Goal: Information Seeking & Learning: Learn about a topic

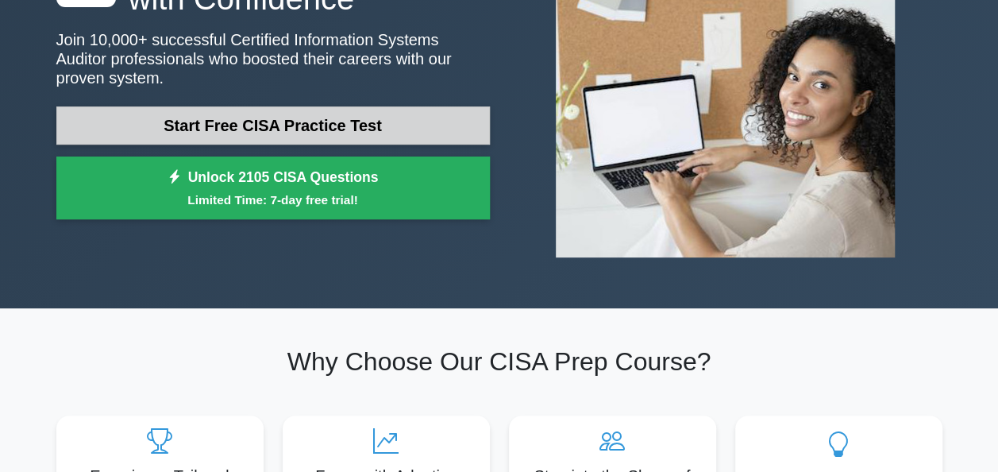
click at [310, 122] on link "Start Free CISA Practice Test" at bounding box center [272, 125] width 433 height 38
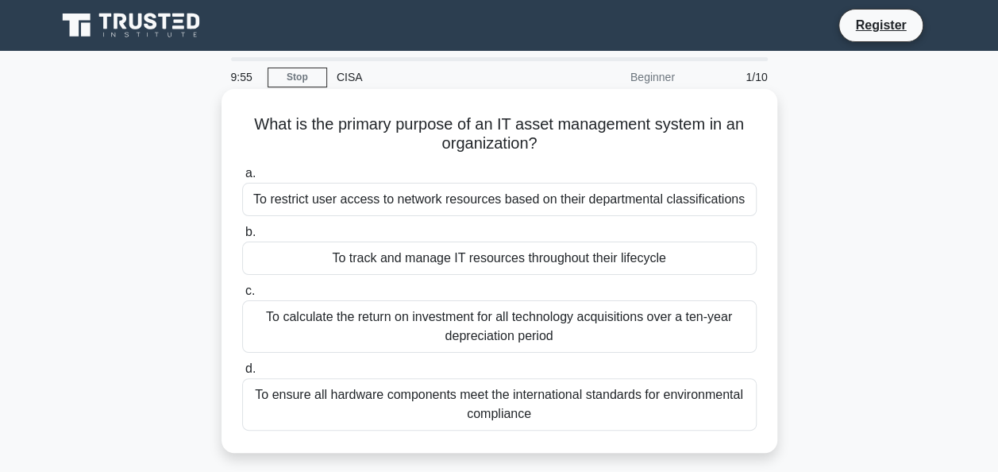
click at [513, 202] on div "To restrict user access to network resources based on their departmental classi…" at bounding box center [499, 199] width 514 height 33
click at [242, 179] on input "a. To restrict user access to network resources based on their departmental cla…" at bounding box center [242, 173] width 0 height 10
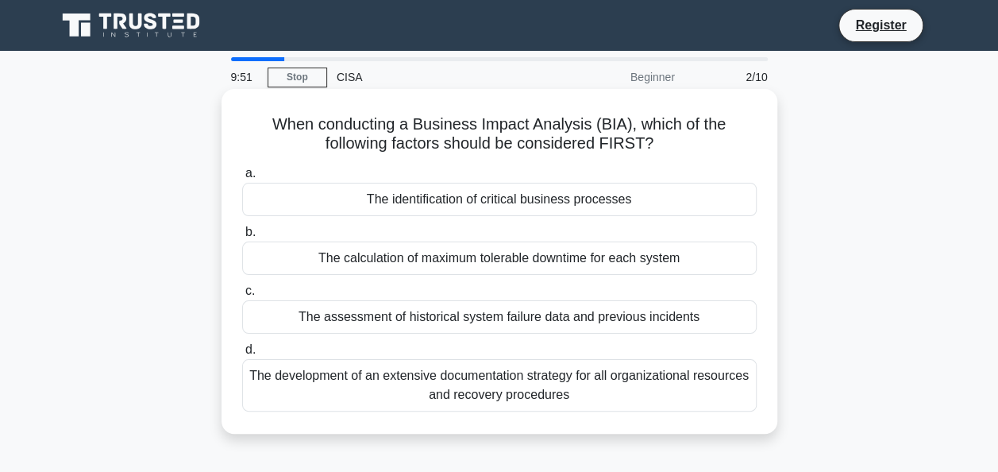
click at [468, 256] on div "The calculation of maximum tolerable downtime for each system" at bounding box center [499, 257] width 514 height 33
click at [242, 237] on input "b. The calculation of maximum tolerable downtime for each system" at bounding box center [242, 232] width 0 height 10
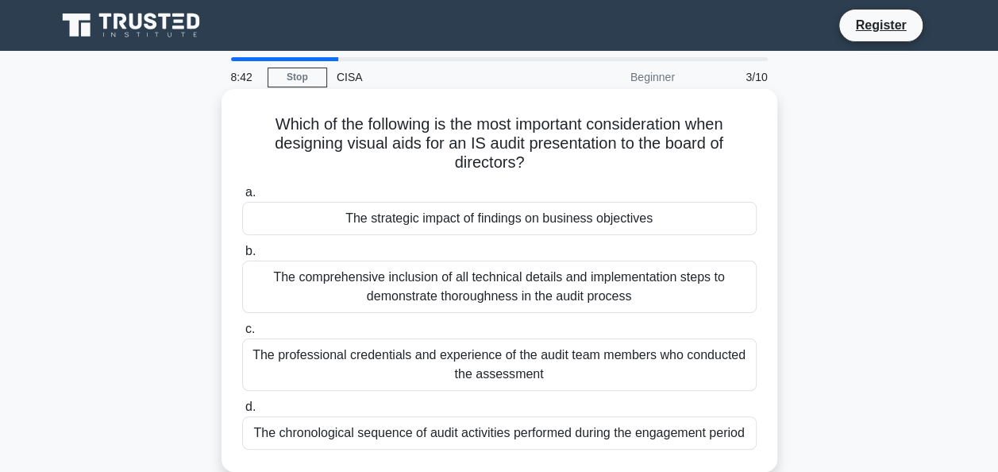
click at [561, 219] on div "The strategic impact of findings on business objectives" at bounding box center [499, 218] width 514 height 33
click at [242, 198] on input "a. The strategic impact of findings on business objectives" at bounding box center [242, 192] width 0 height 10
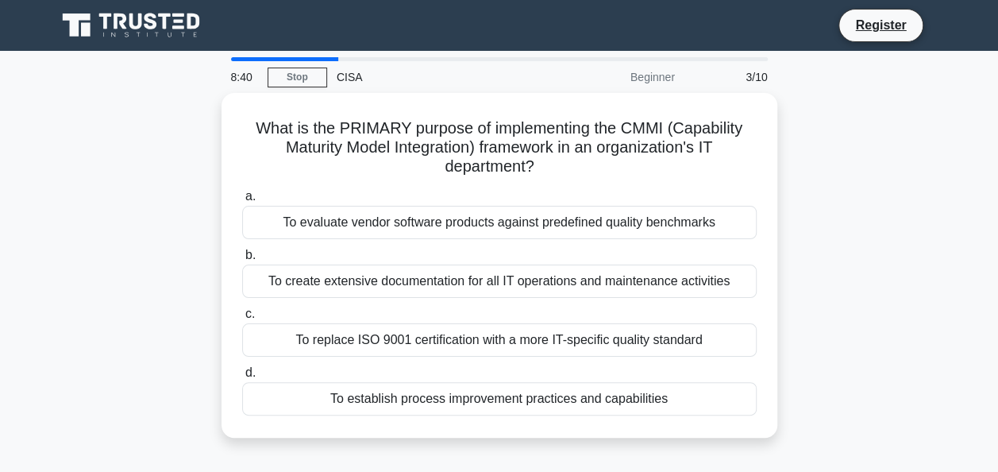
click at [561, 219] on div "To evaluate vendor software products against predefined quality benchmarks" at bounding box center [499, 222] width 514 height 33
click at [242, 202] on input "a. To evaluate vendor software products against predefined quality benchmarks" at bounding box center [242, 196] width 0 height 10
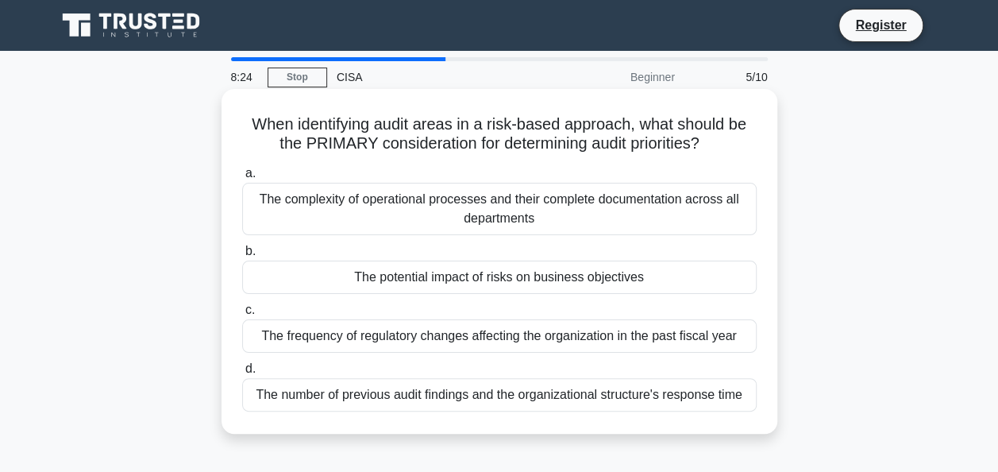
click at [426, 212] on div "The complexity of operational processes and their complete documentation across…" at bounding box center [499, 209] width 514 height 52
click at [242, 179] on input "a. The complexity of operational processes and their complete documentation acr…" at bounding box center [242, 173] width 0 height 10
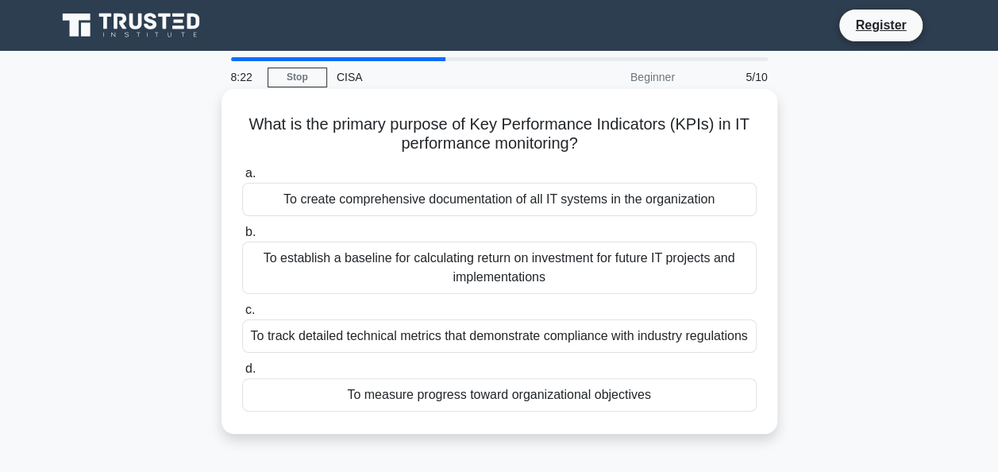
click at [433, 211] on div "To create comprehensive documentation of all IT systems in the organization" at bounding box center [499, 199] width 514 height 33
click at [242, 179] on input "a. To create comprehensive documentation of all IT systems in the organization" at bounding box center [242, 173] width 0 height 10
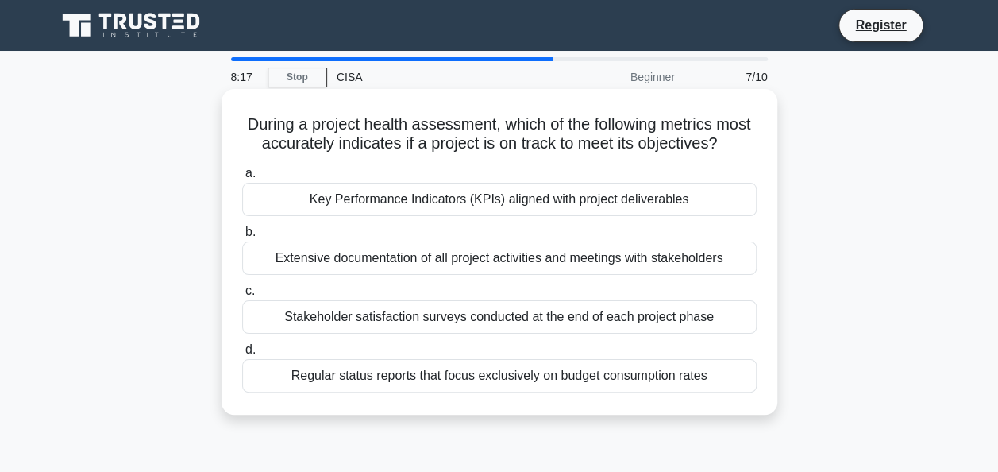
click at [449, 216] on div "Key Performance Indicators (KPIs) aligned with project deliverables" at bounding box center [499, 199] width 514 height 33
click at [242, 179] on input "a. Key Performance Indicators (KPIs) aligned with project deliverables" at bounding box center [242, 173] width 0 height 10
